Goal: Check status: Check status

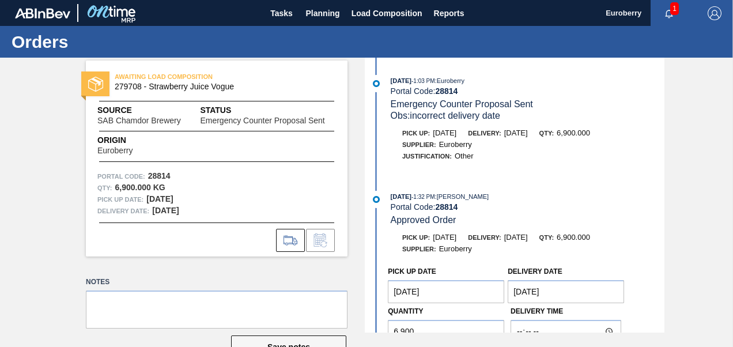
scroll to position [233, 0]
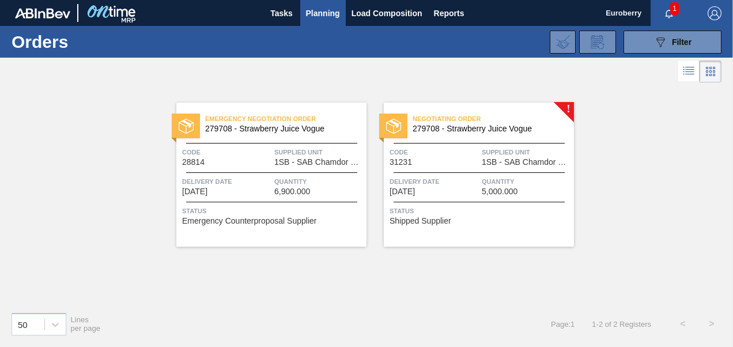
click at [186, 125] on img at bounding box center [186, 126] width 15 height 15
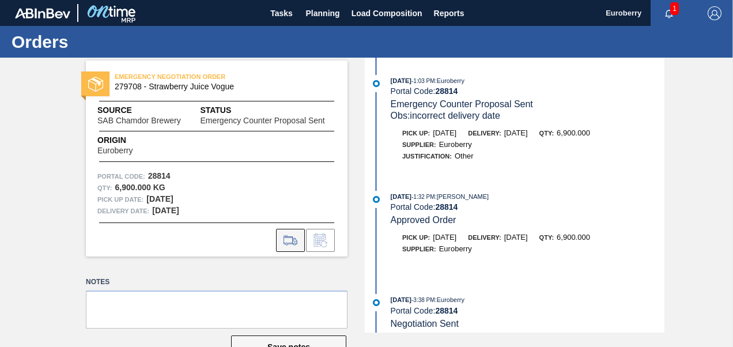
click at [292, 240] on icon at bounding box center [290, 240] width 18 height 14
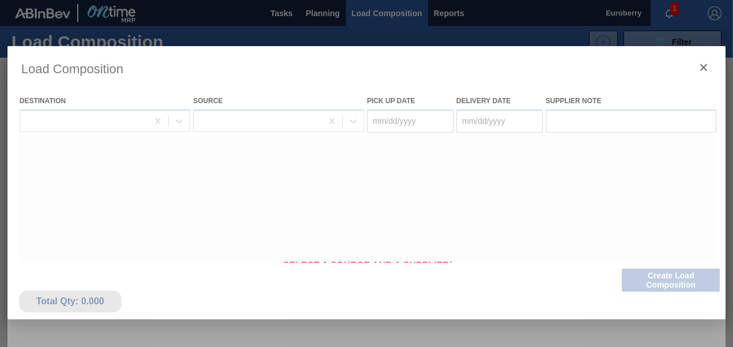
type Date "[DATE]"
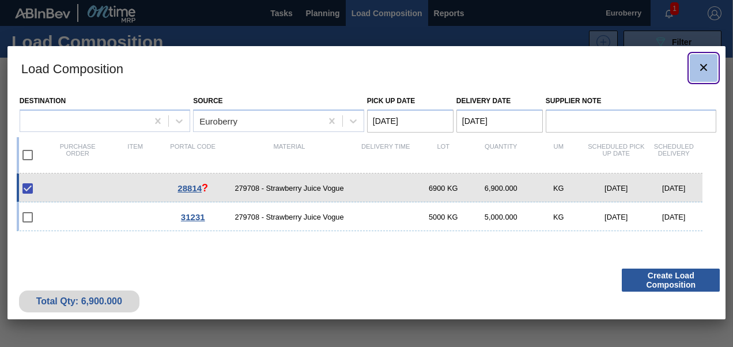
click at [706, 64] on icon "botão de ícone" at bounding box center [703, 67] width 7 height 7
